Goal: Information Seeking & Learning: Learn about a topic

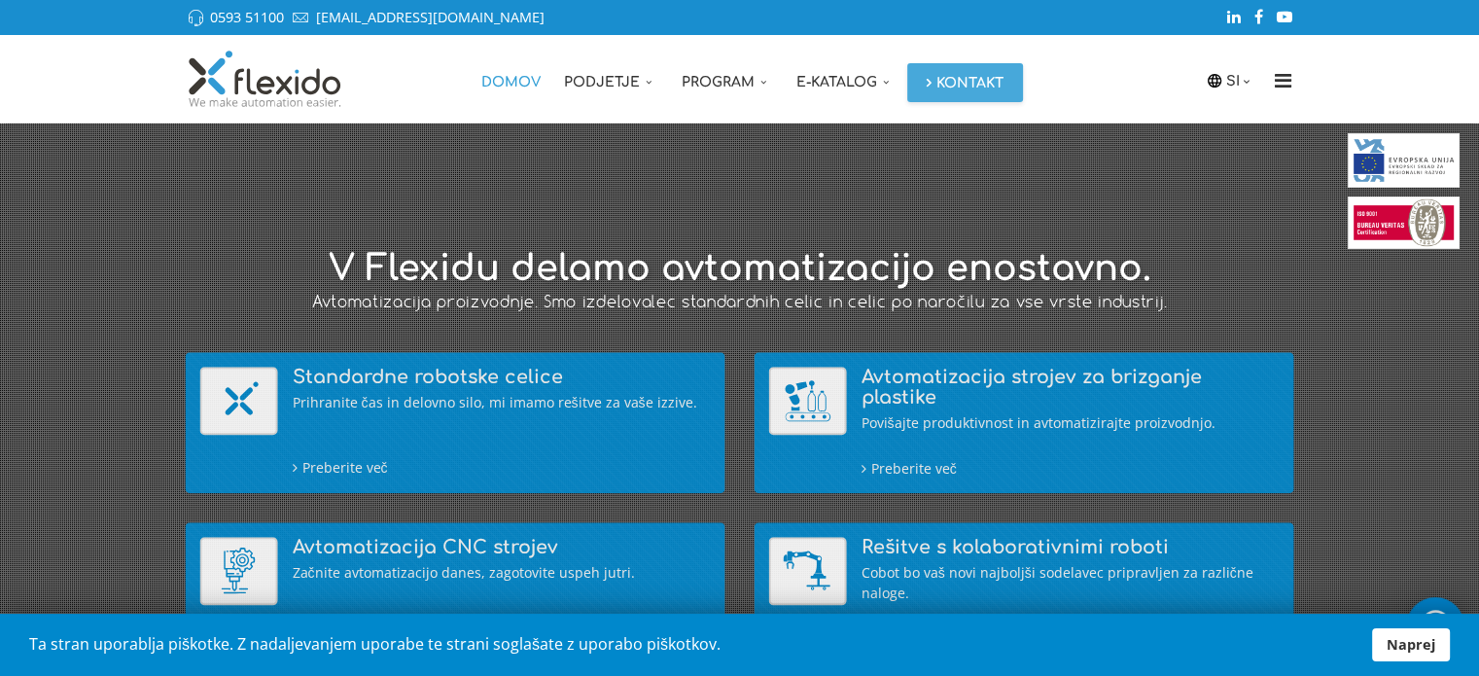
click at [1391, 641] on link "Naprej" at bounding box center [1411, 644] width 78 height 33
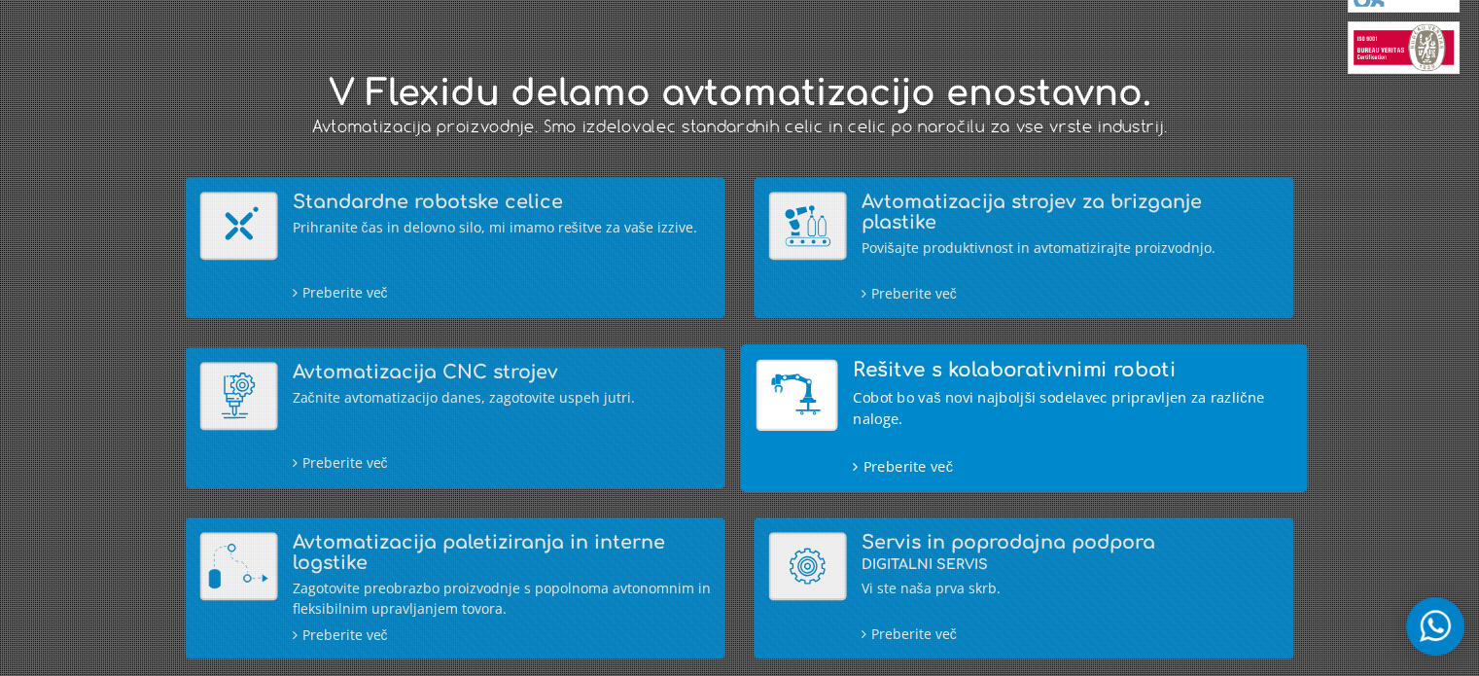
scroll to position [198, 0]
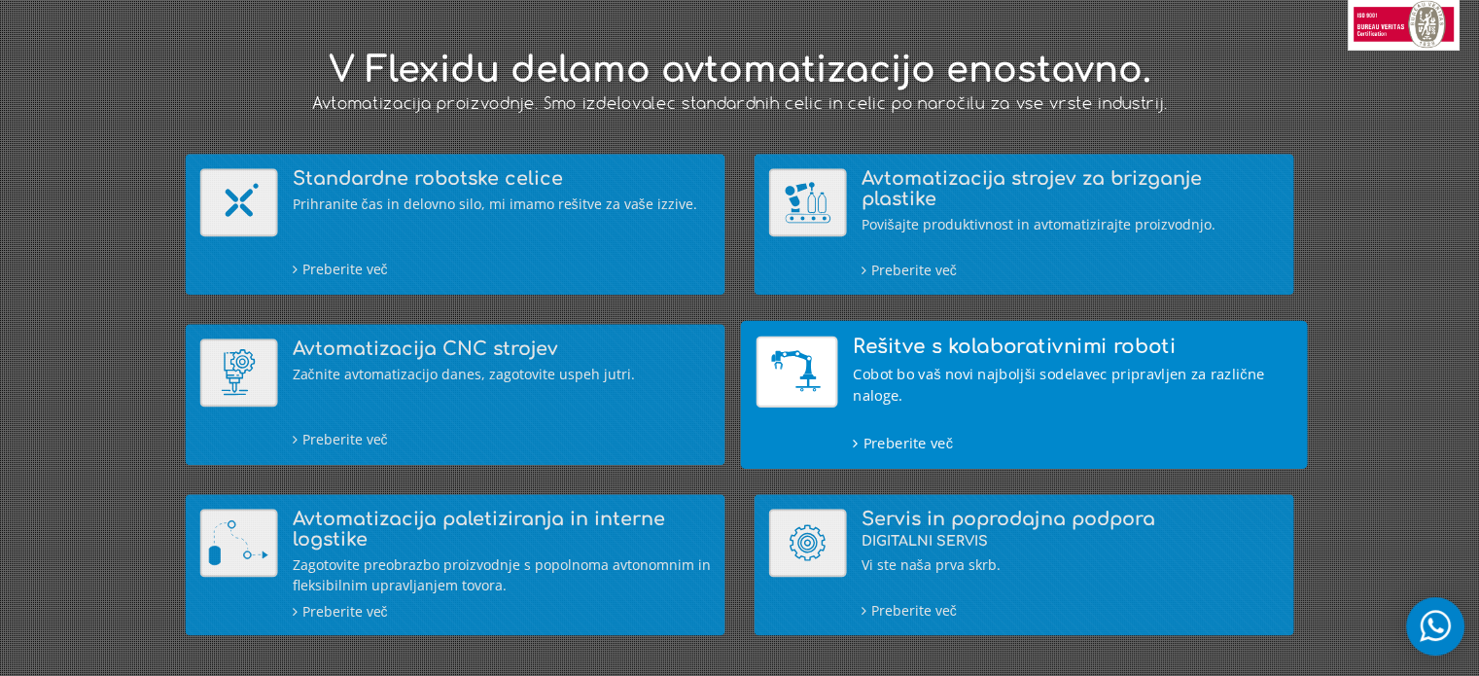
click at [942, 344] on h4 "Rešitve s kolaborativnimi roboti" at bounding box center [1072, 345] width 439 height 21
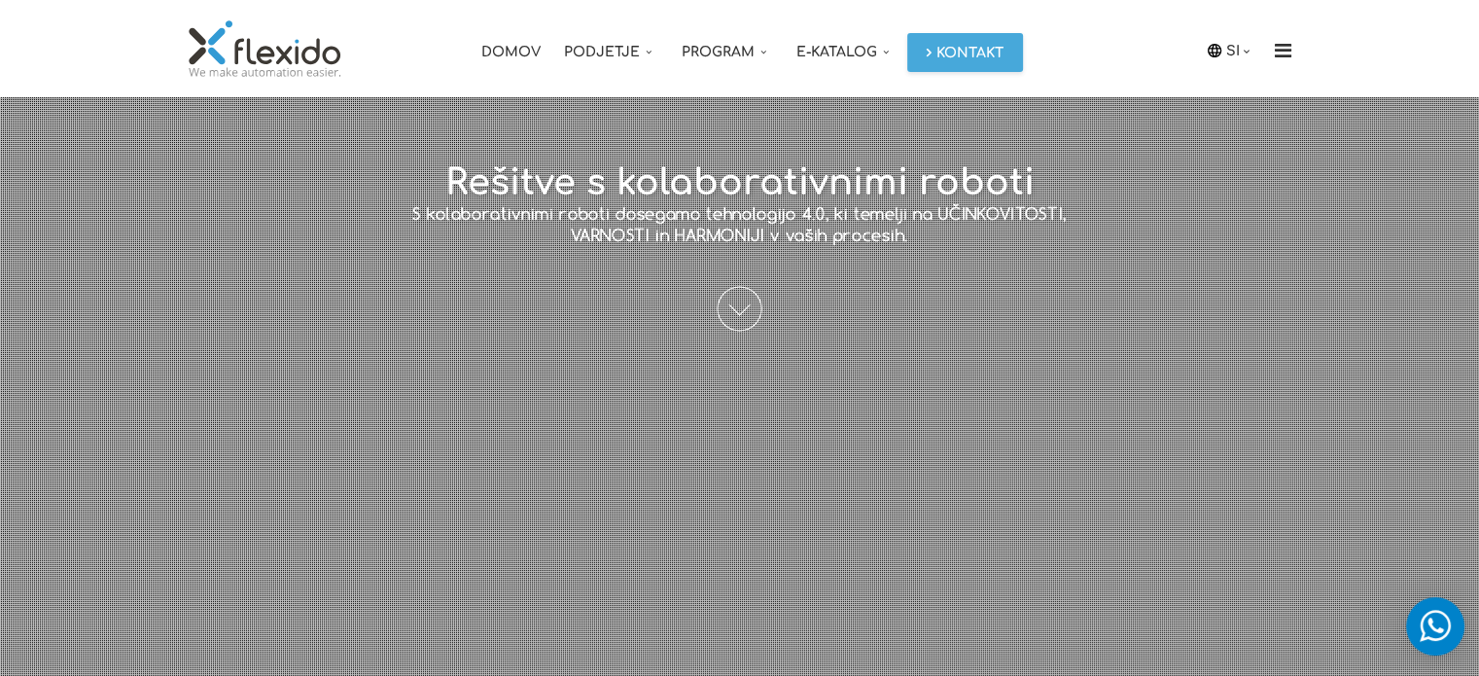
scroll to position [295, 0]
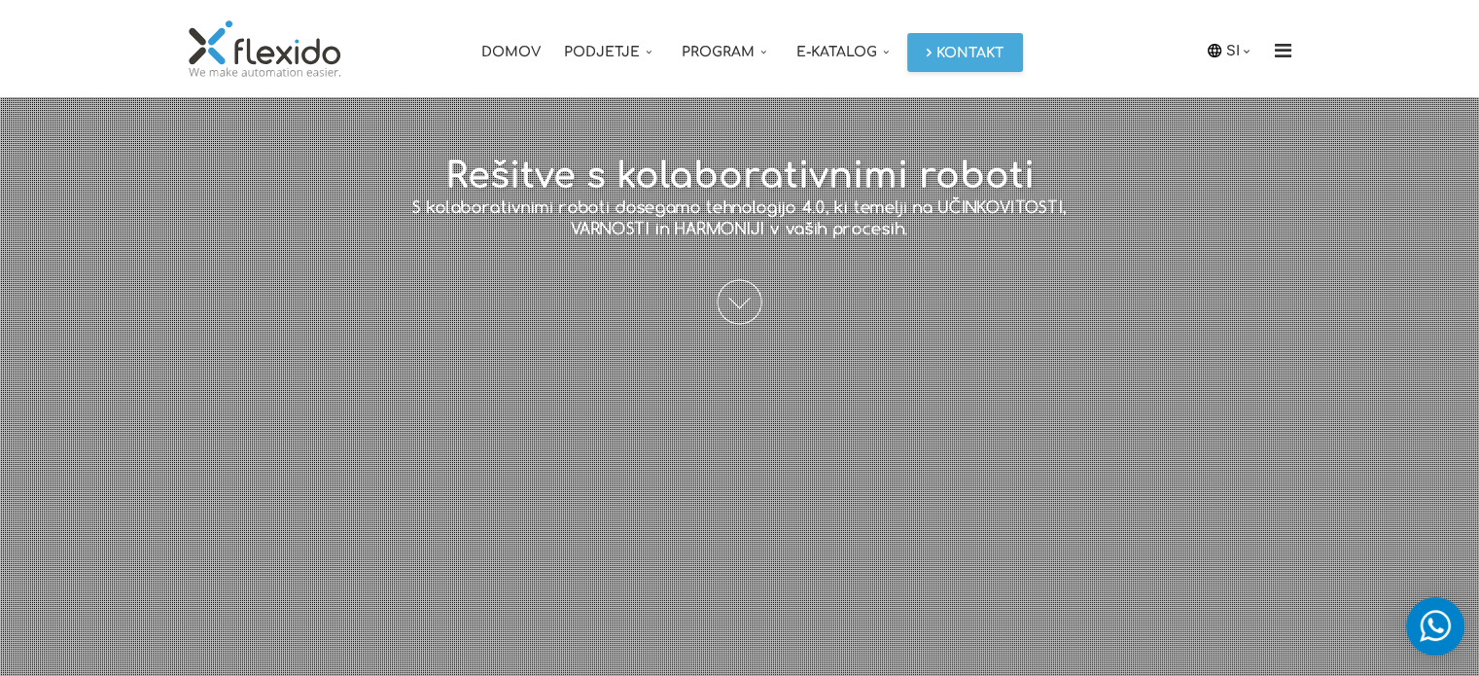
click at [737, 300] on span at bounding box center [740, 301] width 45 height 45
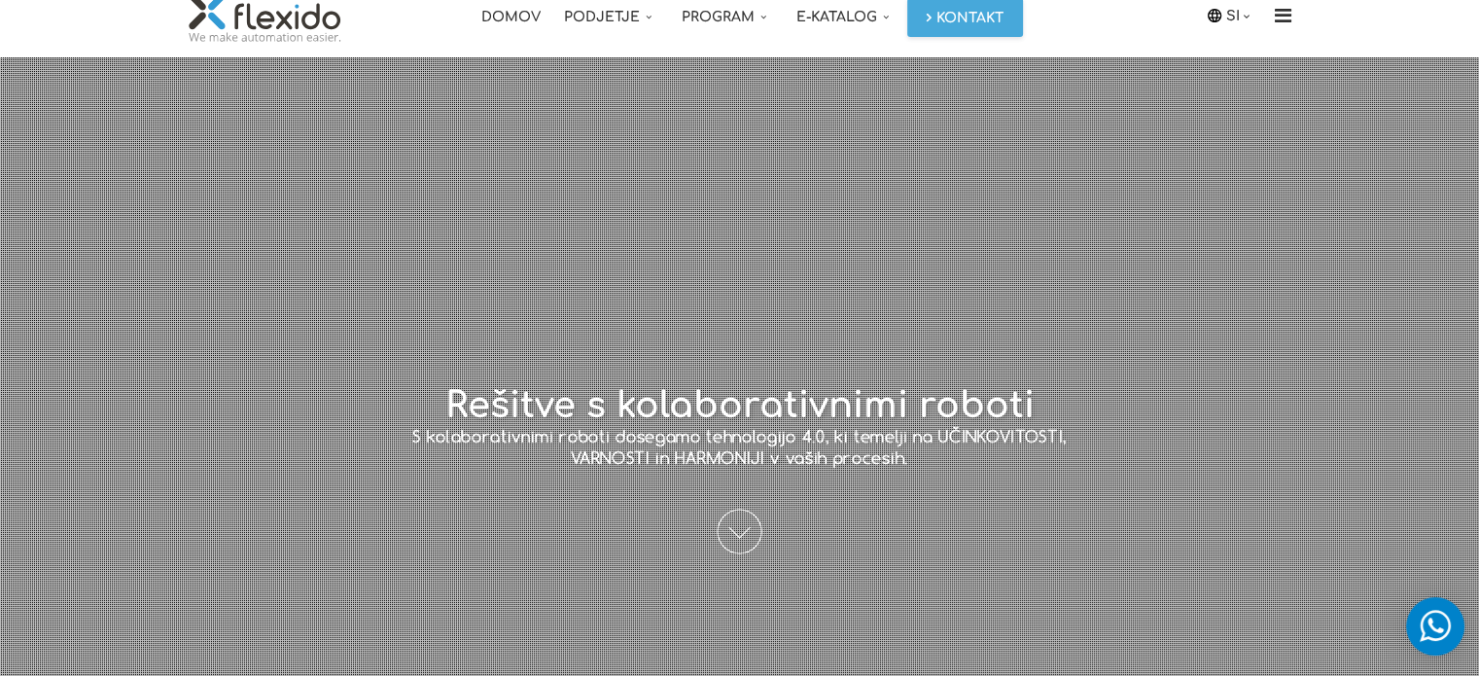
scroll to position [64, 0]
